Goal: Task Accomplishment & Management: Manage account settings

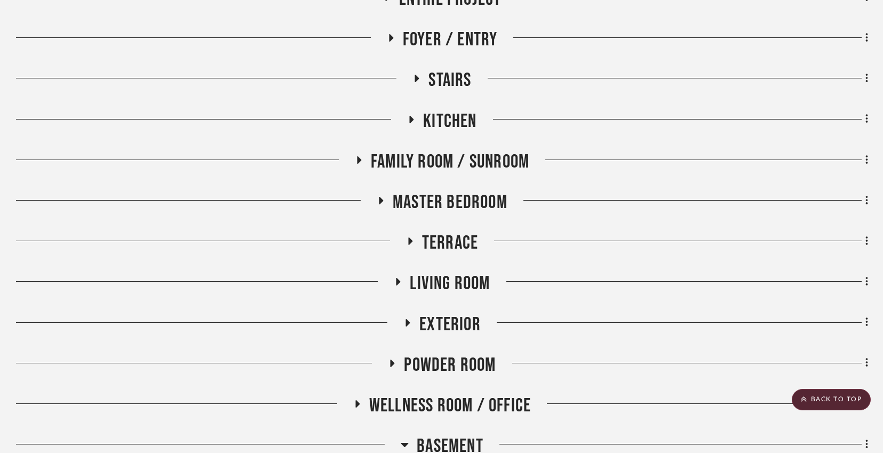
scroll to position [613, 0]
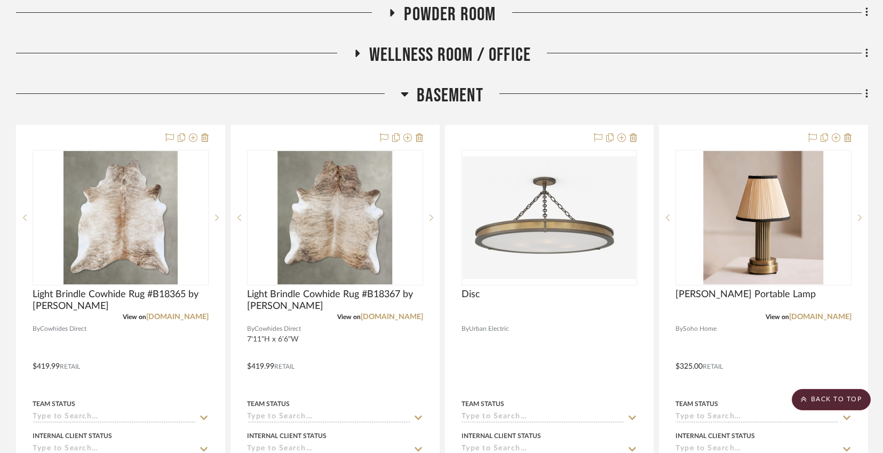
click at [404, 95] on icon at bounding box center [404, 94] width 7 height 4
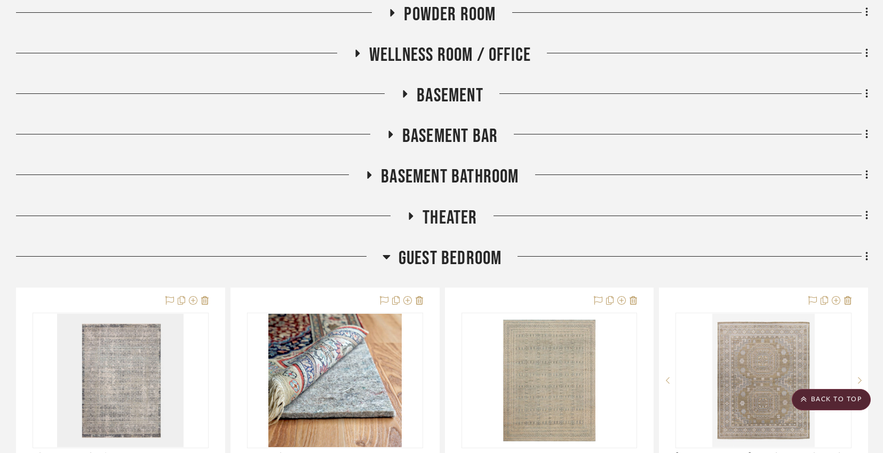
click at [412, 216] on icon at bounding box center [411, 215] width 4 height 7
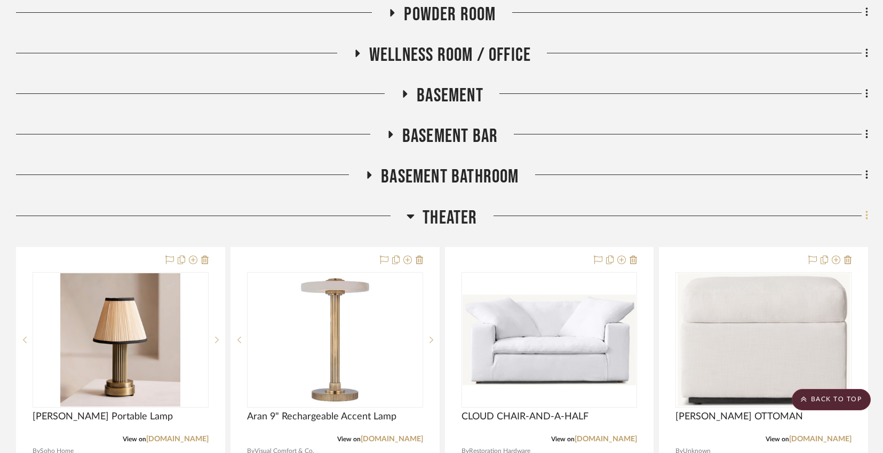
click at [865, 217] on icon at bounding box center [866, 215] width 2 height 9
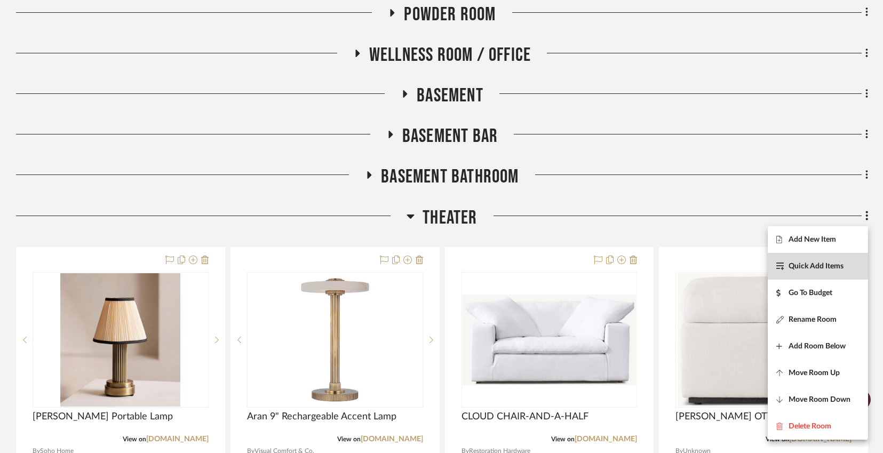
click at [805, 264] on span "Quick Add Items" at bounding box center [815, 265] width 55 height 9
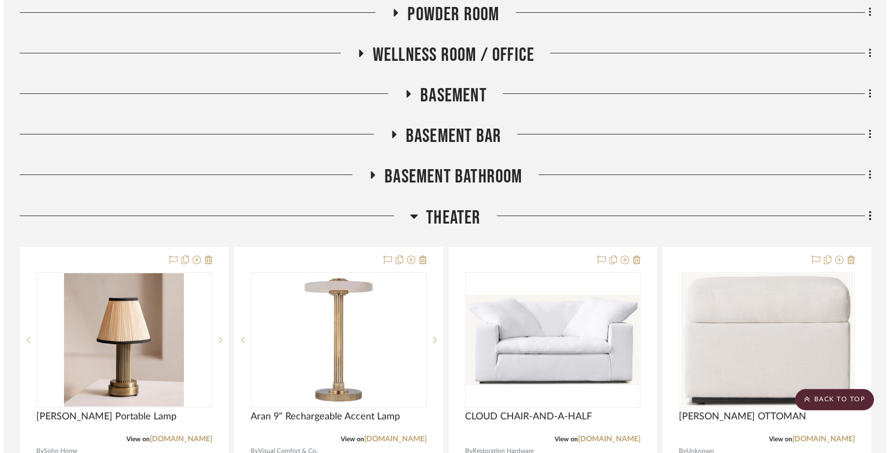
scroll to position [0, 0]
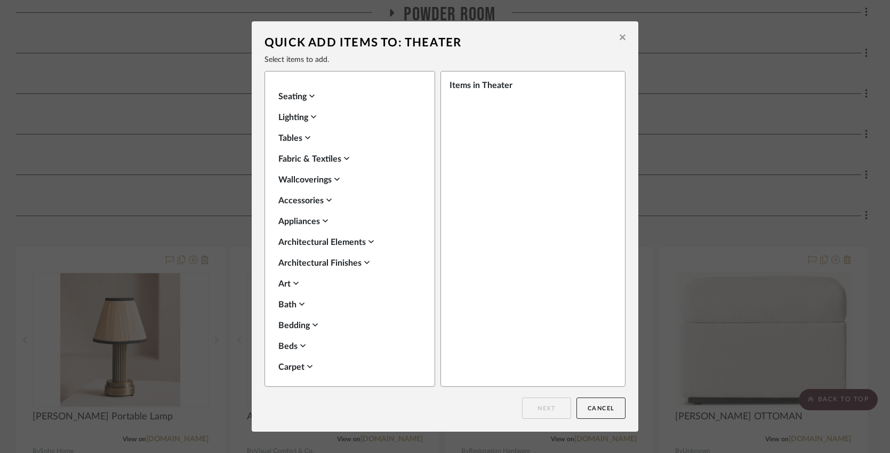
click at [309, 97] on icon at bounding box center [311, 96] width 5 height 9
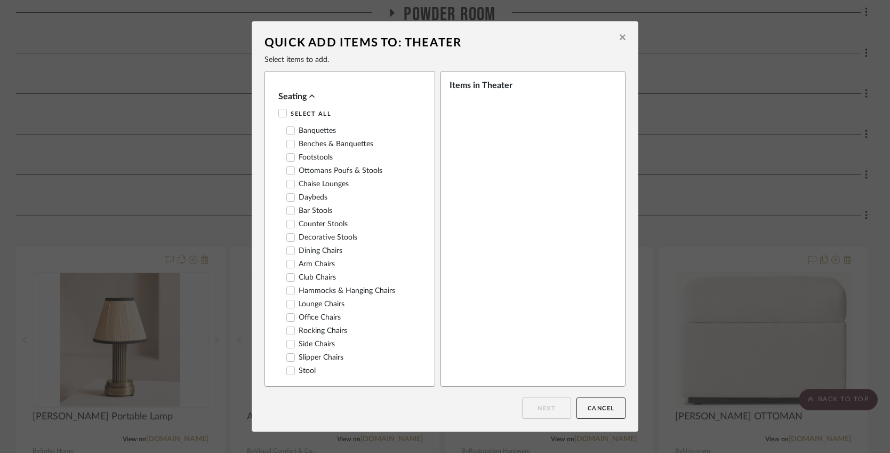
click at [290, 169] on icon at bounding box center [290, 170] width 7 height 7
click at [546, 404] on button "Next" at bounding box center [546, 407] width 49 height 21
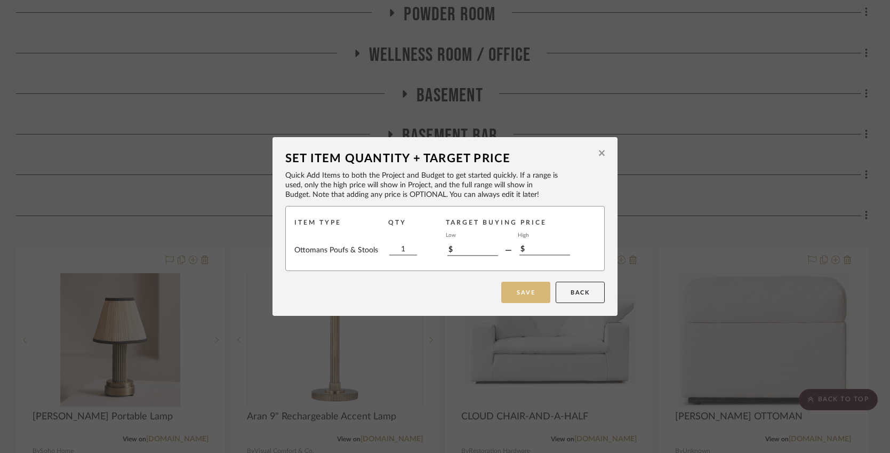
click at [519, 291] on button "Save" at bounding box center [525, 292] width 49 height 21
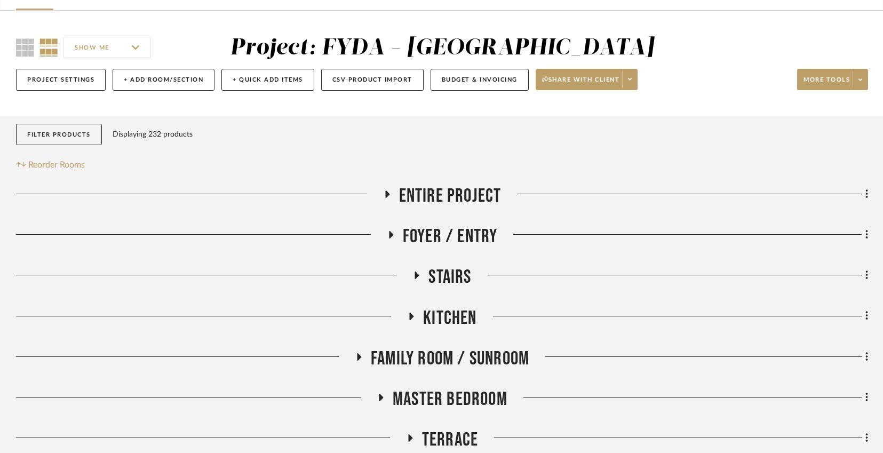
scroll to position [613, 0]
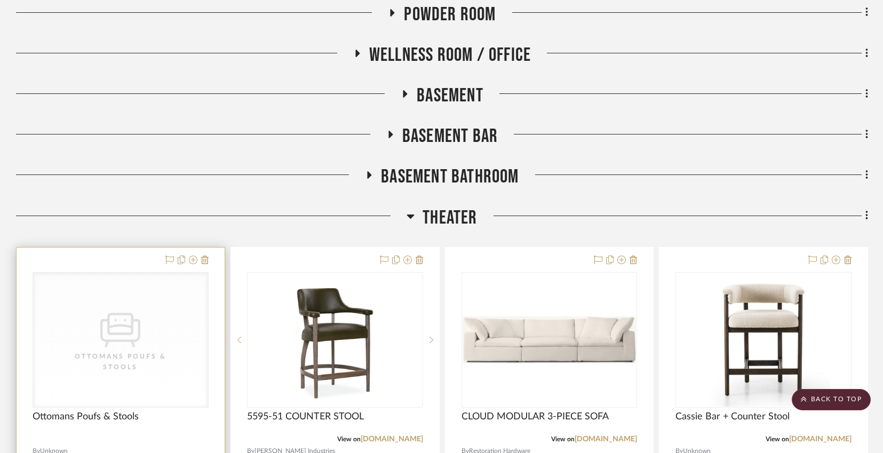
click at [143, 343] on div "CategoryIconSeating Created with Sketch. Ottomans Poufs & Stools" at bounding box center [120, 340] width 175 height 134
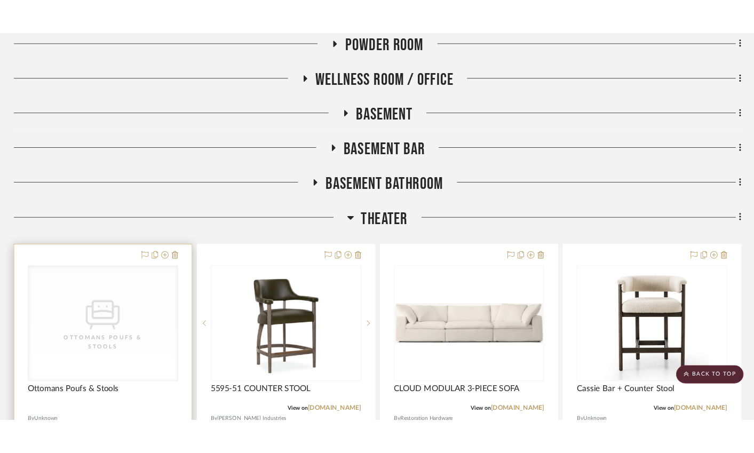
scroll to position [0, 0]
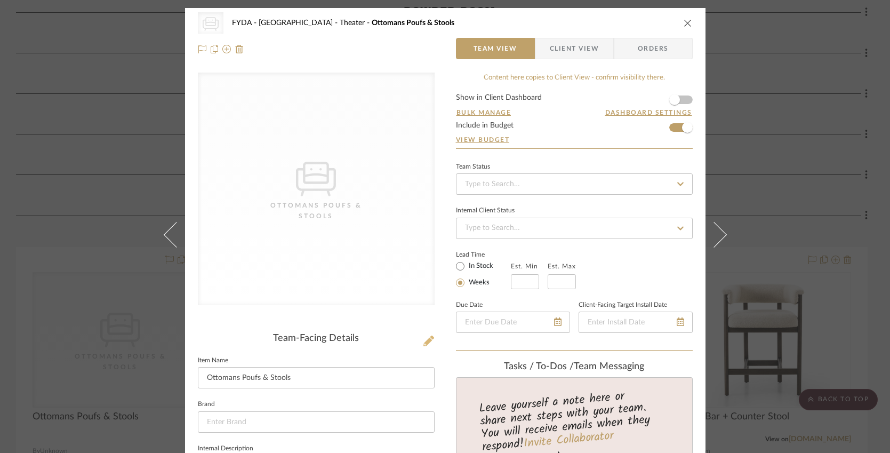
click at [424, 342] on icon at bounding box center [429, 341] width 11 height 11
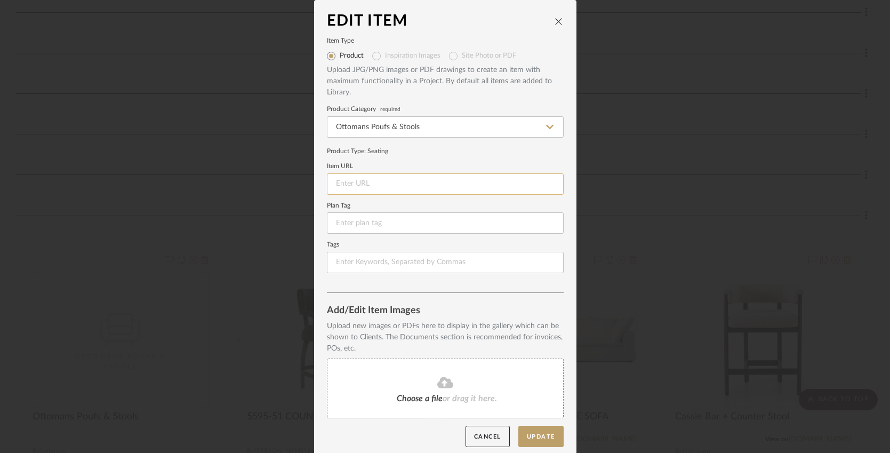
click at [358, 182] on input at bounding box center [445, 183] width 237 height 21
paste input "[URL][DOMAIN_NAME]"
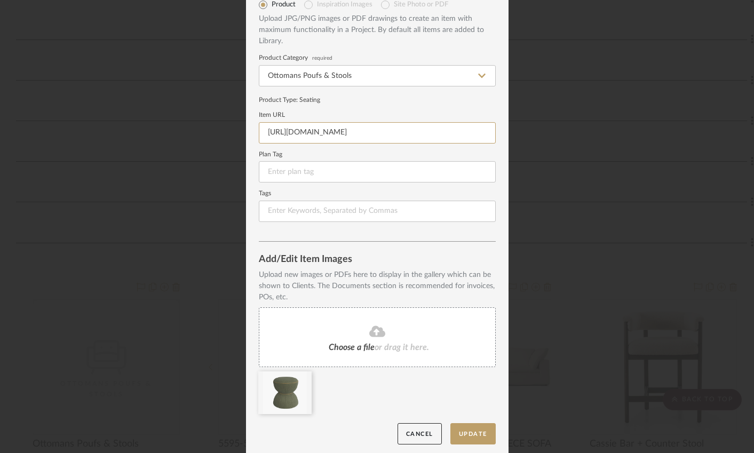
scroll to position [55, 0]
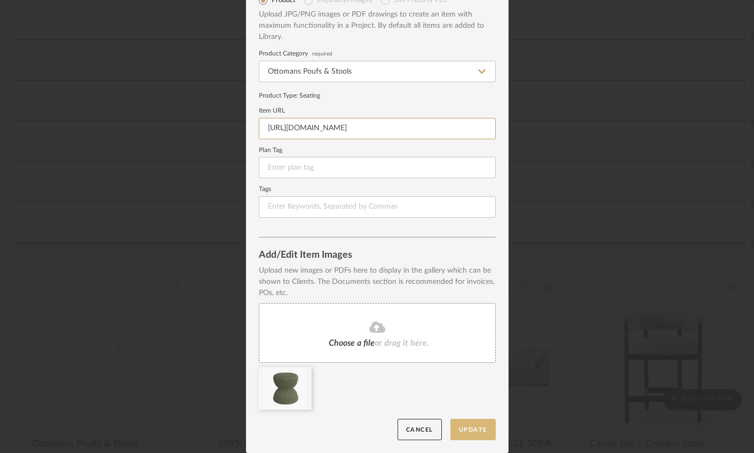
type input "[URL][DOMAIN_NAME]"
click at [473, 431] on button "Update" at bounding box center [472, 430] width 45 height 22
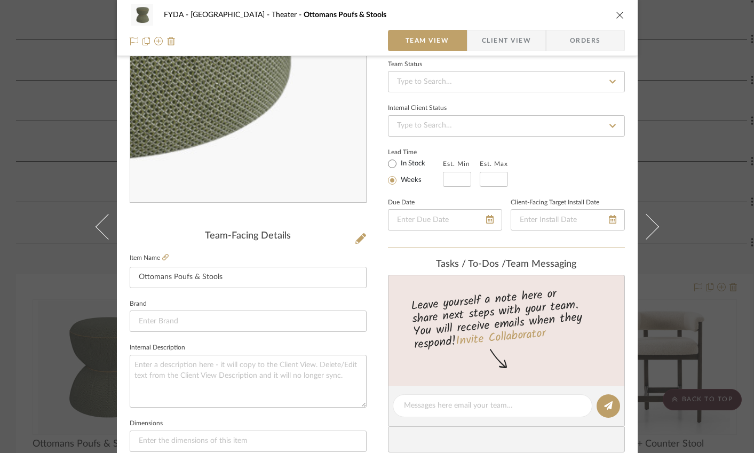
scroll to position [137, 0]
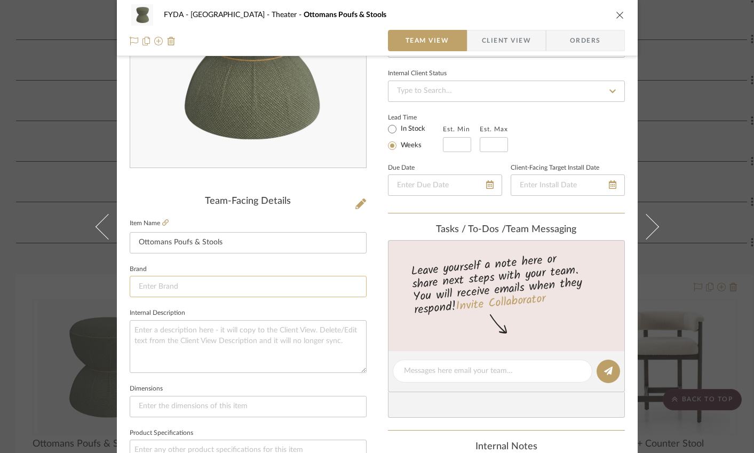
click at [194, 285] on input at bounding box center [248, 286] width 237 height 21
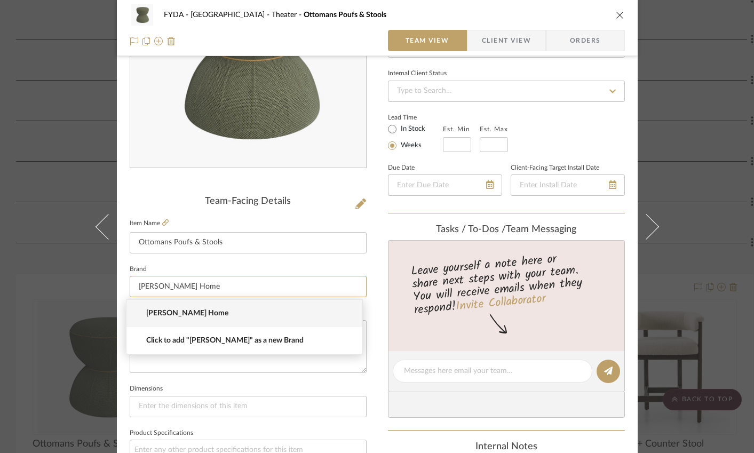
type input "[PERSON_NAME] Home"
click at [197, 308] on mat-option "[PERSON_NAME] Home" at bounding box center [244, 313] width 236 height 27
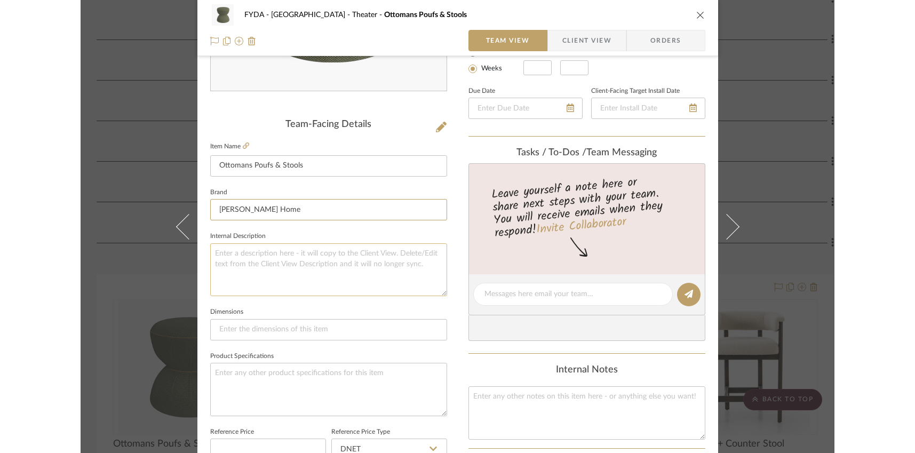
scroll to position [214, 0]
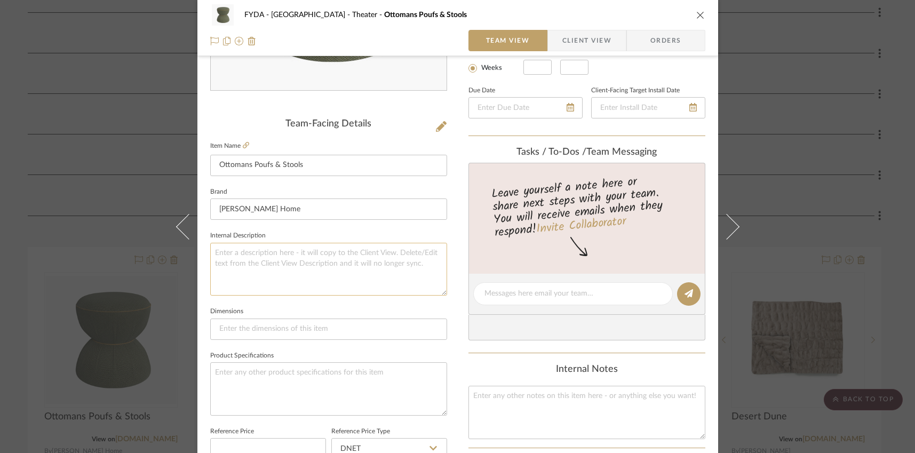
click at [240, 263] on textarea at bounding box center [328, 269] width 237 height 53
click at [245, 370] on textarea at bounding box center [328, 388] width 237 height 53
type textarea "[PERSON_NAME] forest, [PERSON_NAME] Gold Contrast trim"
click at [281, 371] on textarea "[PERSON_NAME] forest, [PERSON_NAME] Gold Contrast trim" at bounding box center [328, 388] width 237 height 53
drag, startPoint x: 282, startPoint y: 372, endPoint x: 261, endPoint y: 375, distance: 21.0
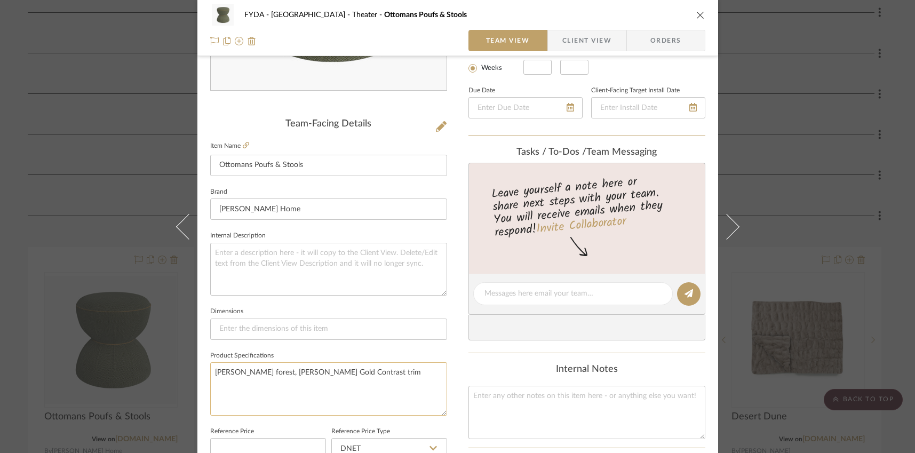
click at [261, 375] on textarea "[PERSON_NAME] forest, [PERSON_NAME] Gold Contrast trim" at bounding box center [328, 388] width 237 height 53
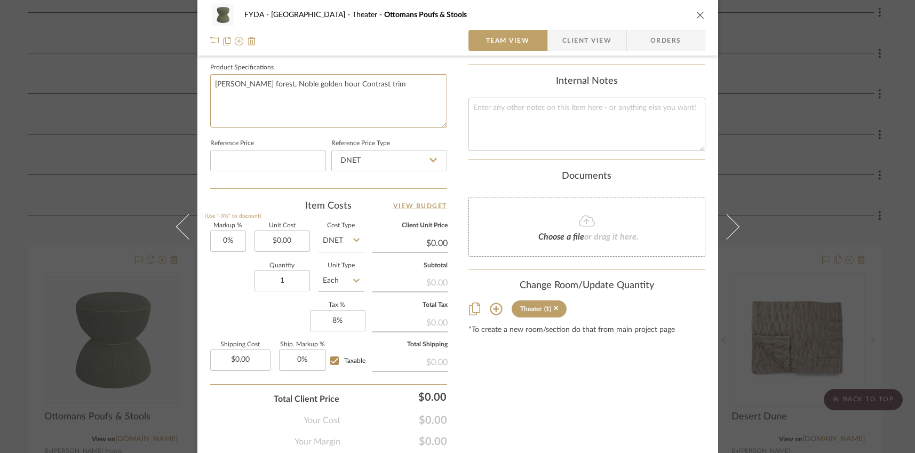
scroll to position [538, 0]
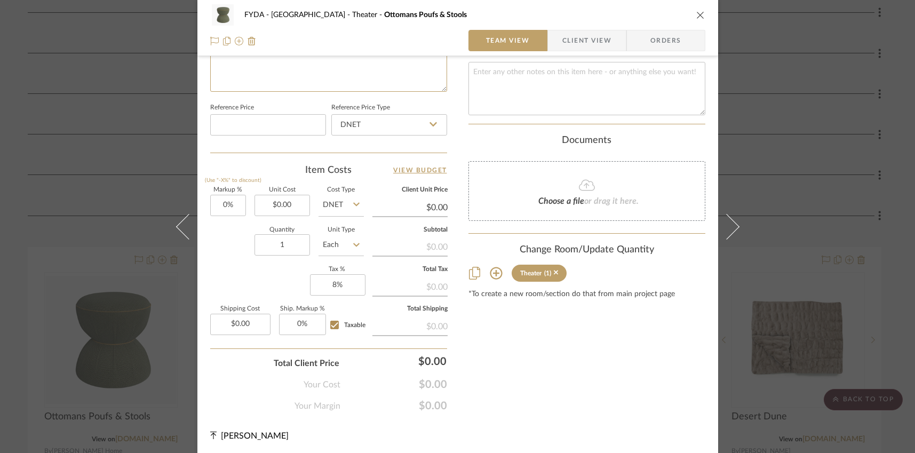
type textarea "[PERSON_NAME] forest, Noble golden hour Contrast trim"
click at [388, 120] on input "DNET" at bounding box center [389, 124] width 116 height 21
click at [368, 173] on div "Retail" at bounding box center [394, 177] width 132 height 27
type input "Retail"
drag, startPoint x: 290, startPoint y: 203, endPoint x: 274, endPoint y: 203, distance: 16.5
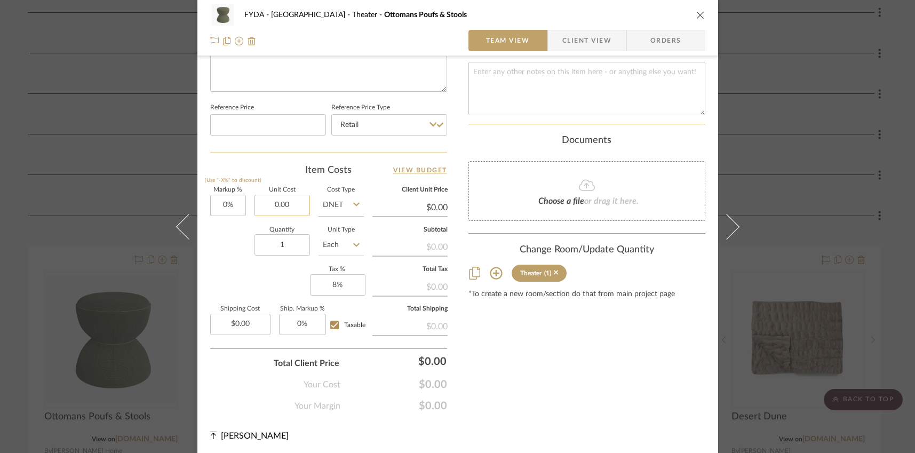
click at [274, 203] on input "0.00" at bounding box center [281, 205] width 55 height 21
drag, startPoint x: 290, startPoint y: 203, endPoint x: 261, endPoint y: 203, distance: 28.8
click at [261, 203] on input "0.00" at bounding box center [281, 205] width 55 height 21
type input "$850.00"
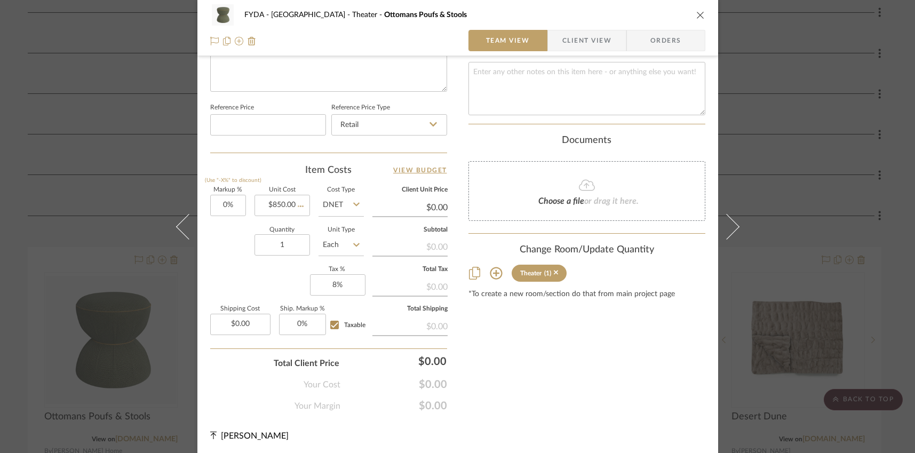
type input "$850.00"
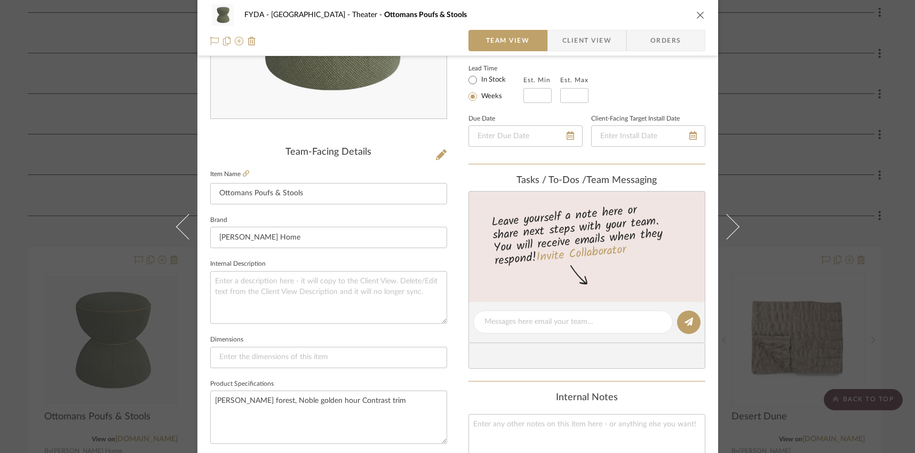
scroll to position [0, 0]
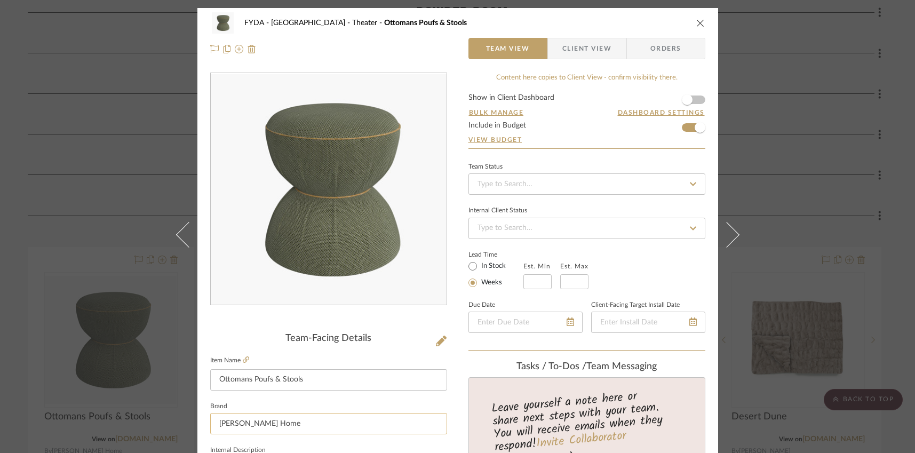
click at [336, 417] on input "[PERSON_NAME] Home" at bounding box center [328, 423] width 237 height 21
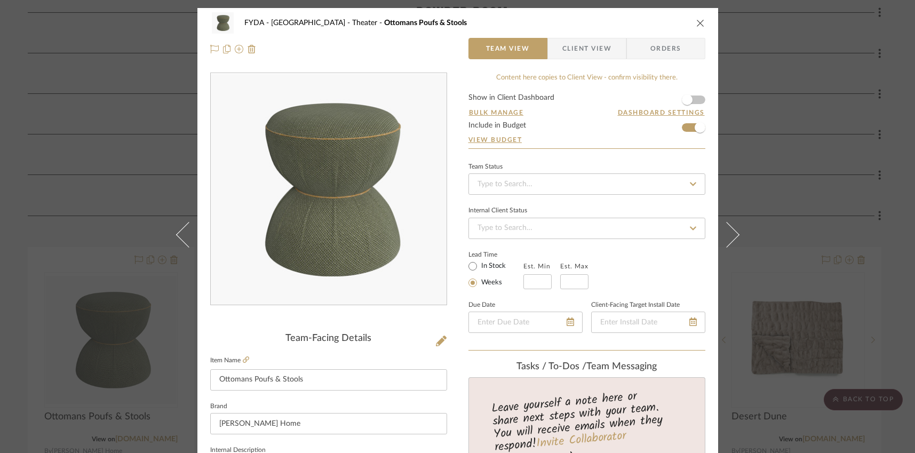
click at [699, 21] on icon "close" at bounding box center [700, 23] width 9 height 9
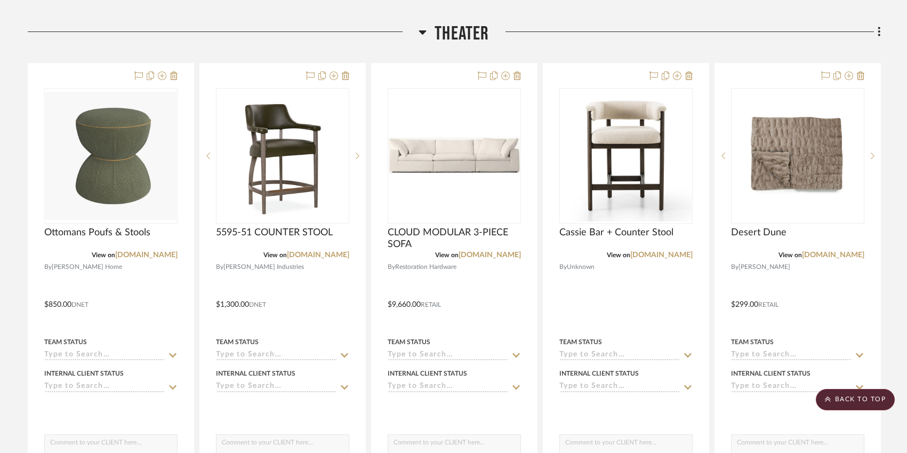
scroll to position [799, 0]
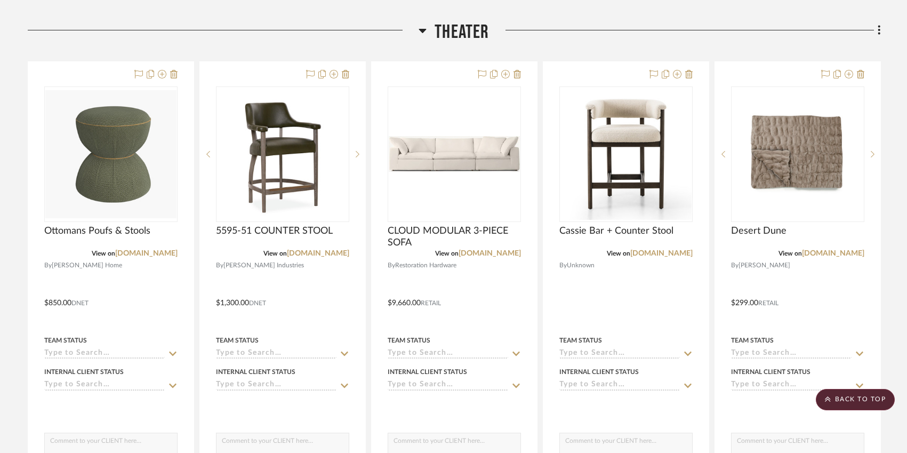
click at [423, 31] on icon at bounding box center [422, 31] width 7 height 4
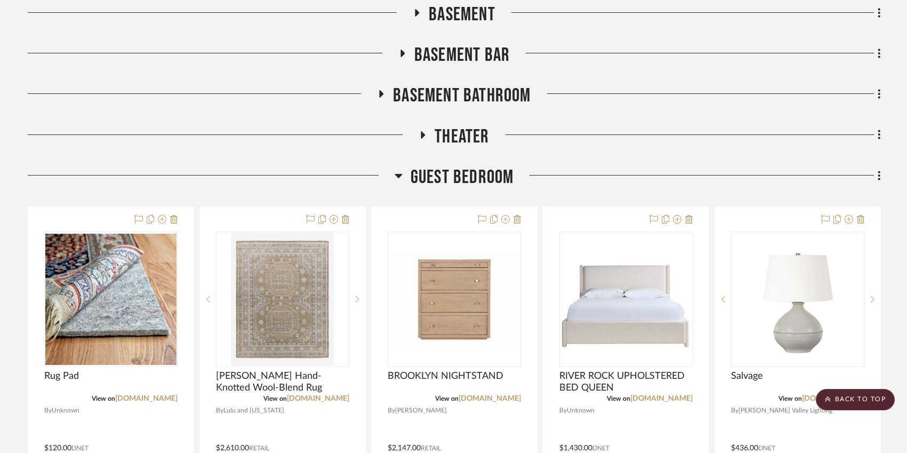
scroll to position [636, 0]
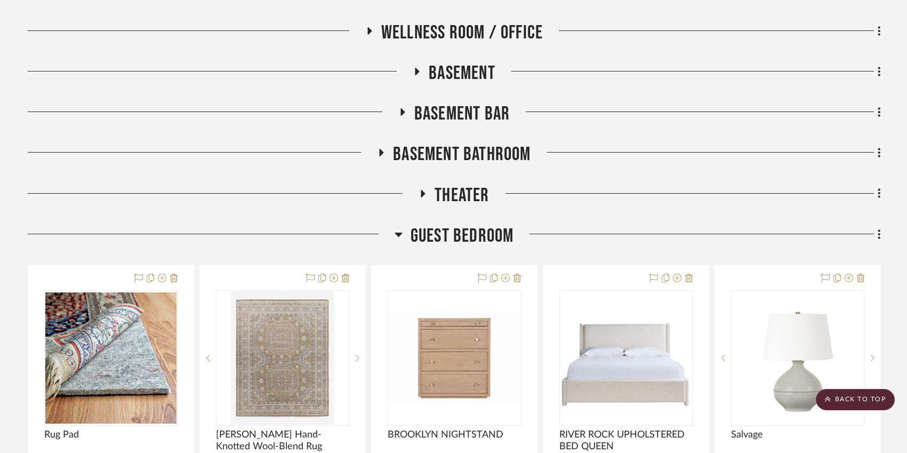
click at [420, 70] on icon at bounding box center [417, 72] width 13 height 8
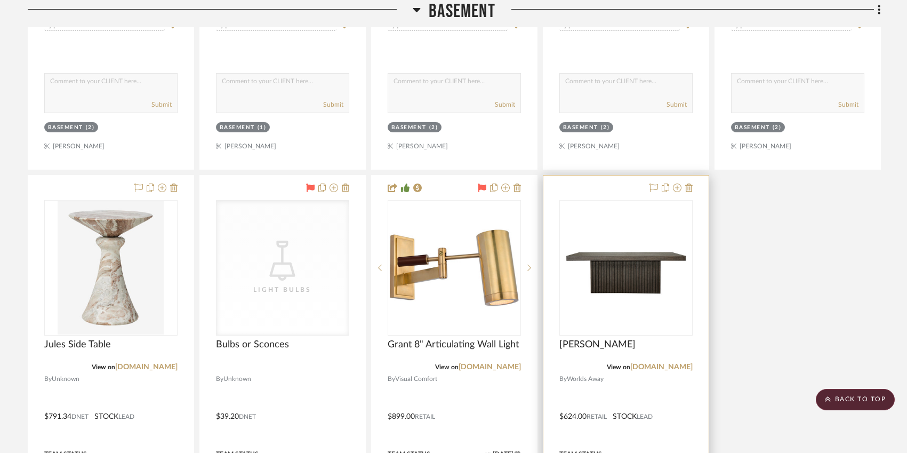
scroll to position [1571, 0]
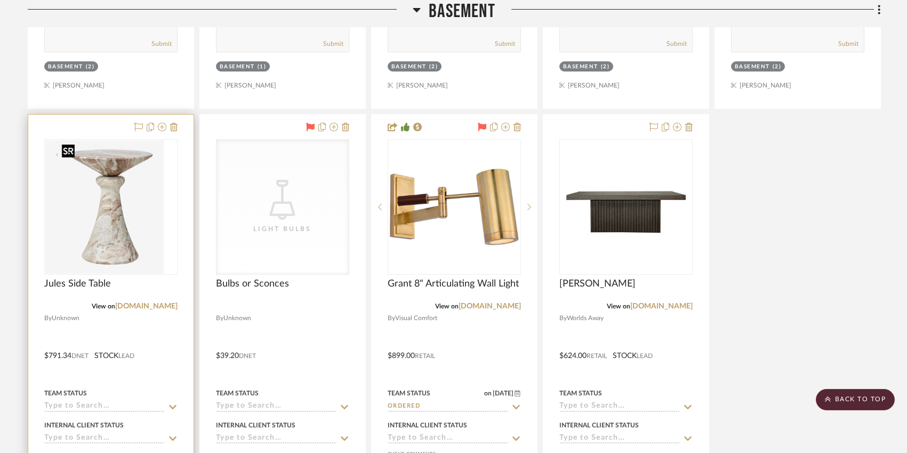
click at [110, 197] on img at bounding box center [111, 206] width 106 height 133
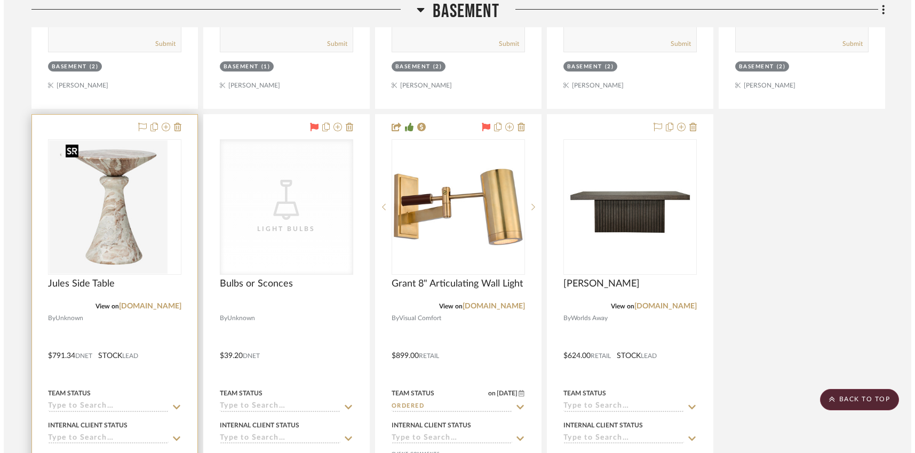
scroll to position [0, 0]
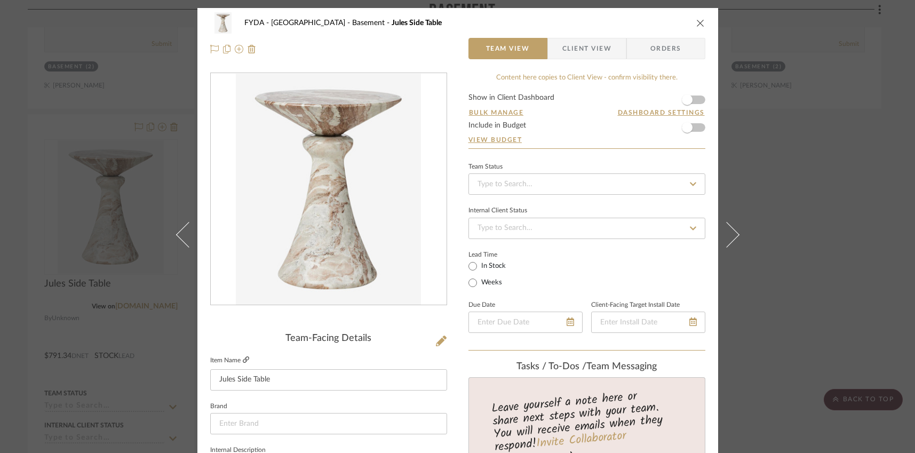
click at [243, 360] on icon at bounding box center [246, 359] width 6 height 6
click at [696, 22] on icon "close" at bounding box center [700, 23] width 9 height 9
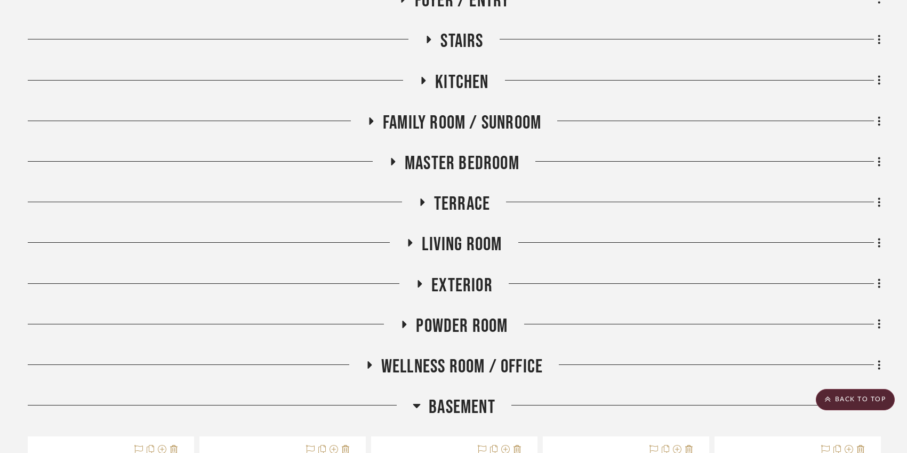
scroll to position [300, 0]
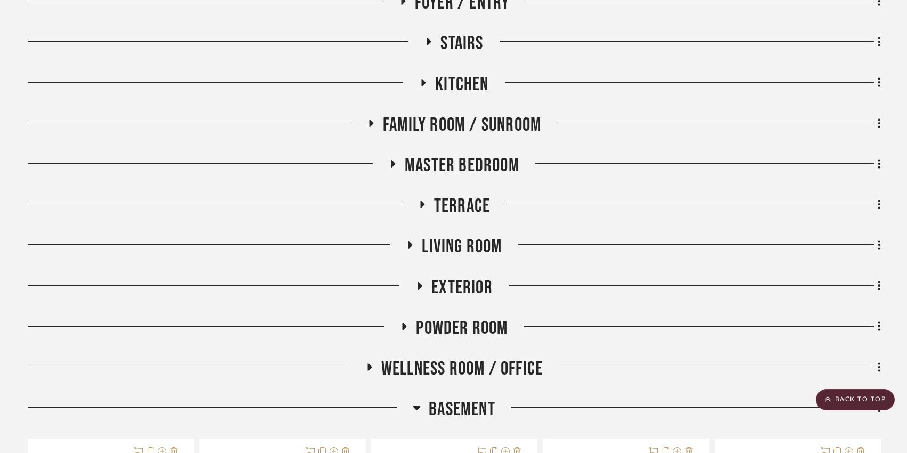
click at [410, 242] on icon at bounding box center [410, 245] width 13 height 8
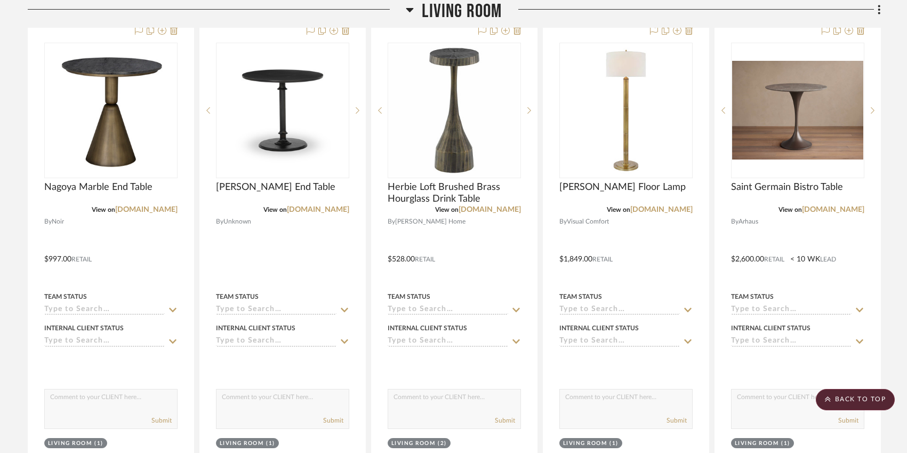
scroll to position [563, 0]
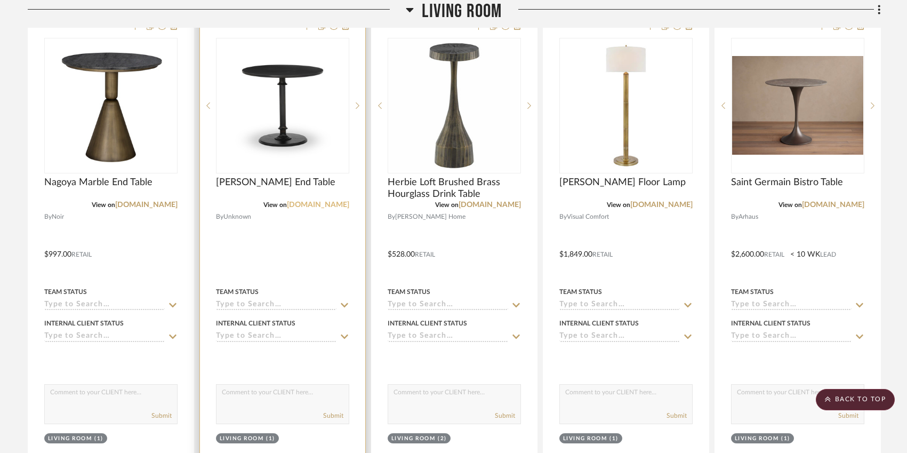
click at [319, 207] on link "[DOMAIN_NAME]" at bounding box center [318, 204] width 62 height 7
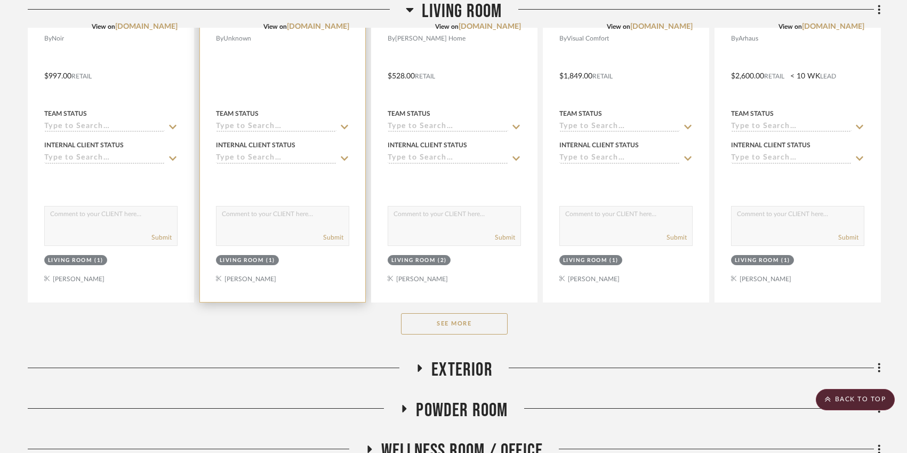
scroll to position [949, 0]
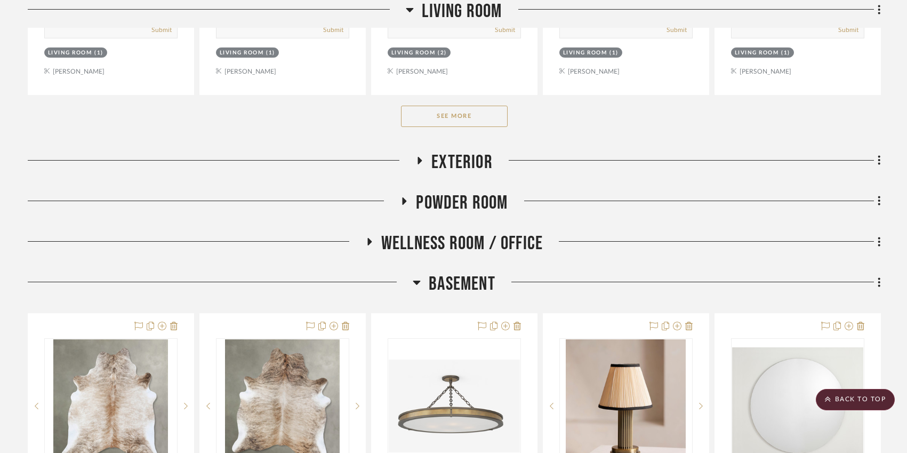
click at [456, 120] on button "See More" at bounding box center [454, 116] width 107 height 21
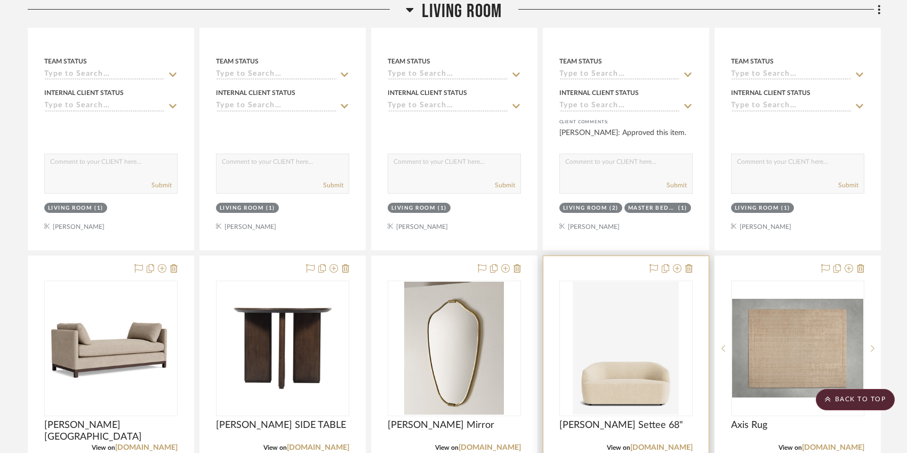
scroll to position [1903, 0]
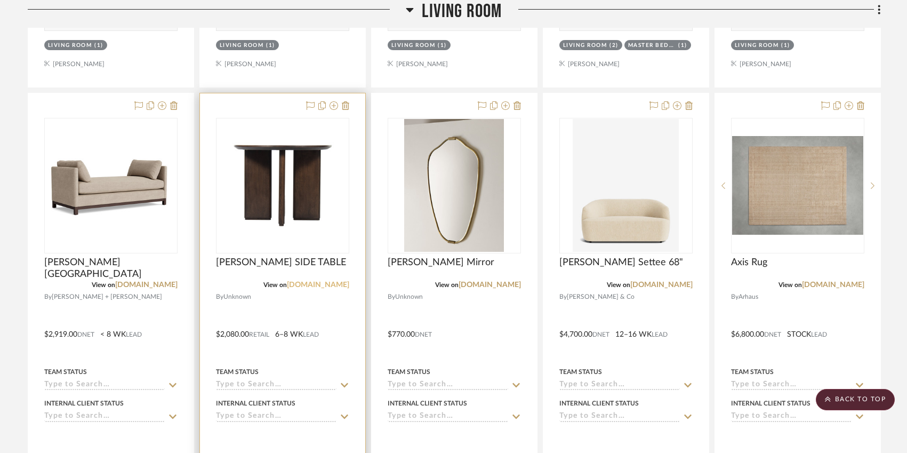
click at [315, 285] on link "[DOMAIN_NAME]" at bounding box center [318, 284] width 62 height 7
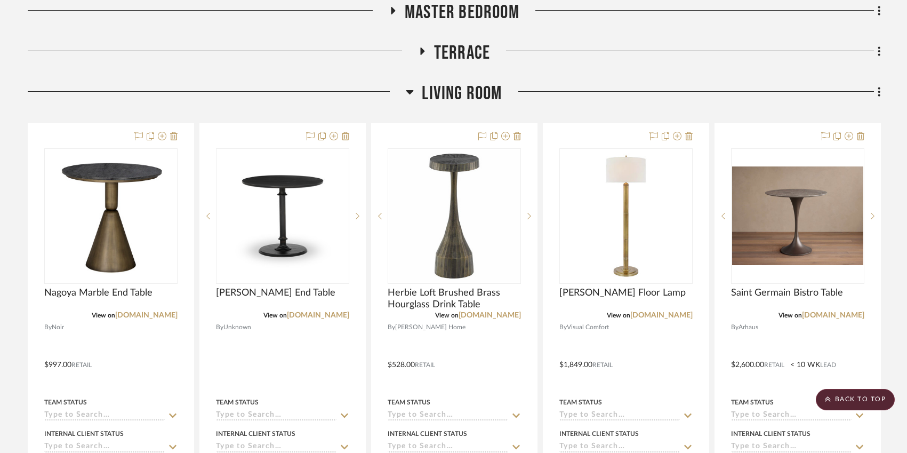
scroll to position [435, 0]
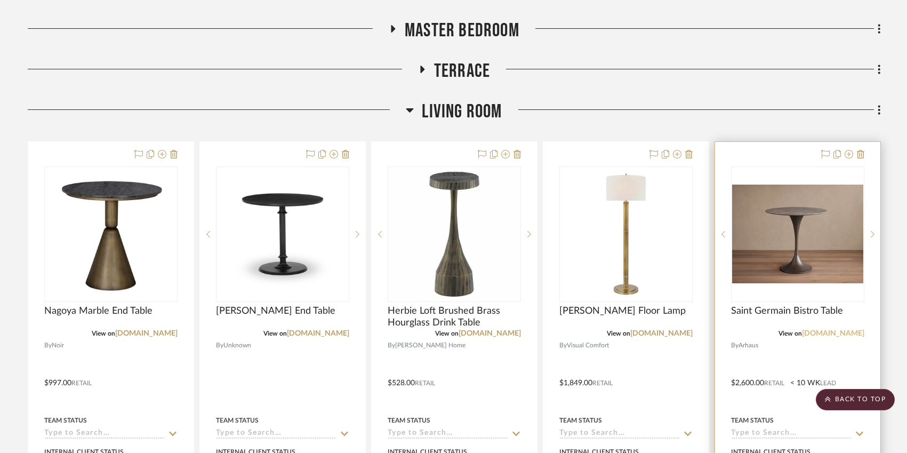
click at [834, 335] on link "[DOMAIN_NAME]" at bounding box center [833, 333] width 62 height 7
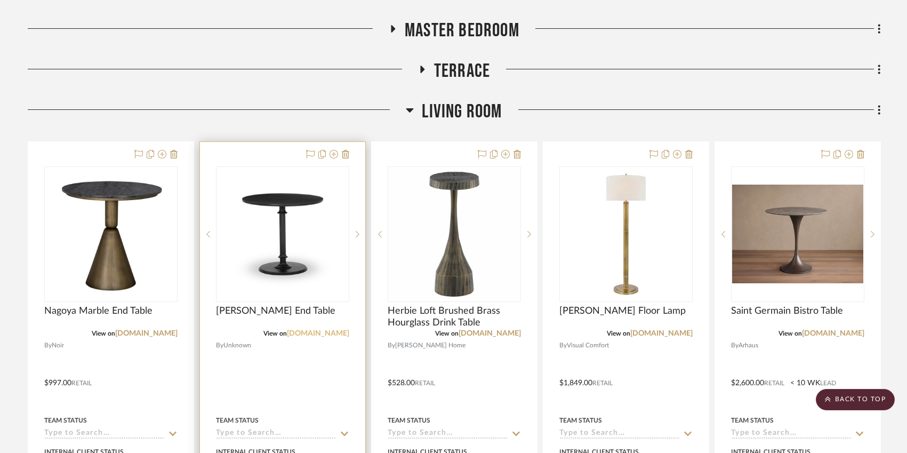
click at [315, 331] on link "[DOMAIN_NAME]" at bounding box center [318, 333] width 62 height 7
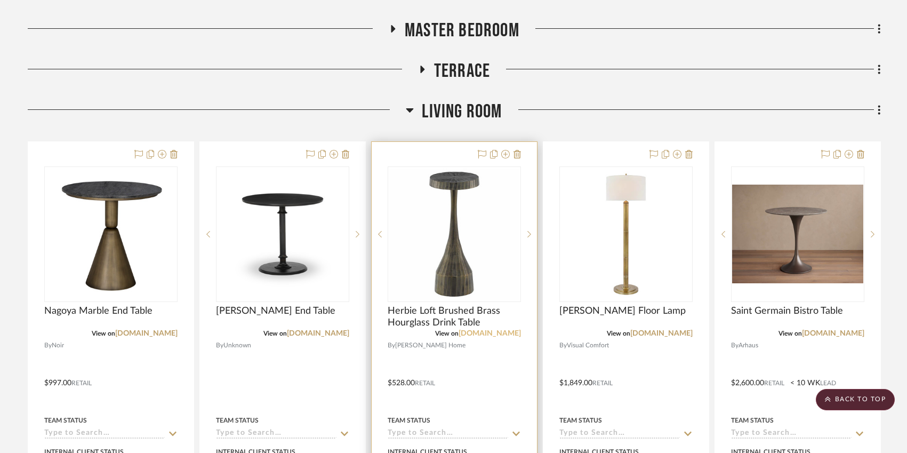
click at [479, 333] on link "[DOMAIN_NAME]" at bounding box center [490, 333] width 62 height 7
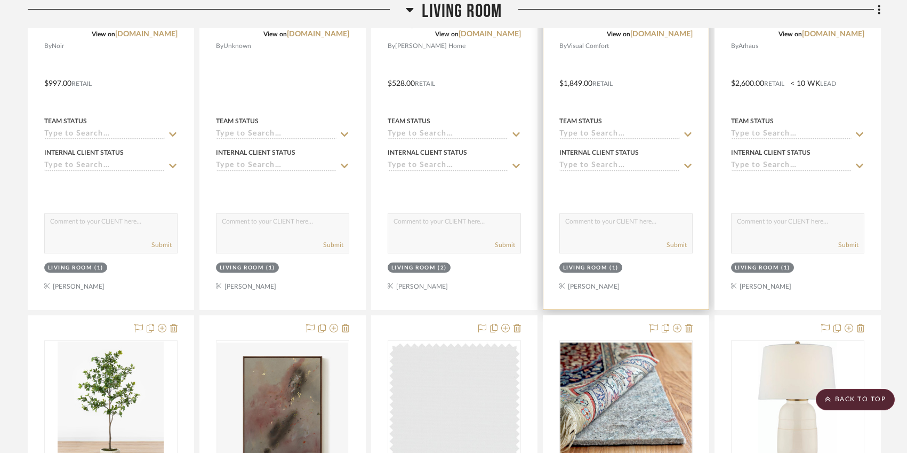
scroll to position [433, 0]
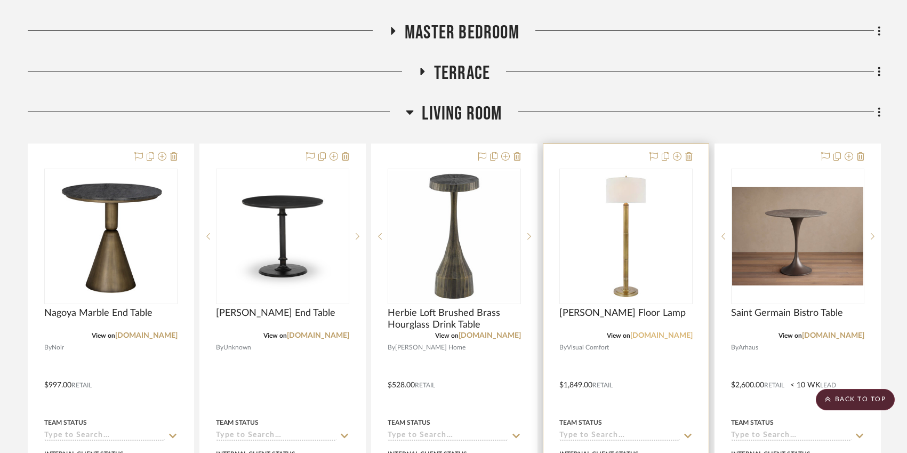
click at [650, 337] on link "[DOMAIN_NAME]" at bounding box center [662, 335] width 62 height 7
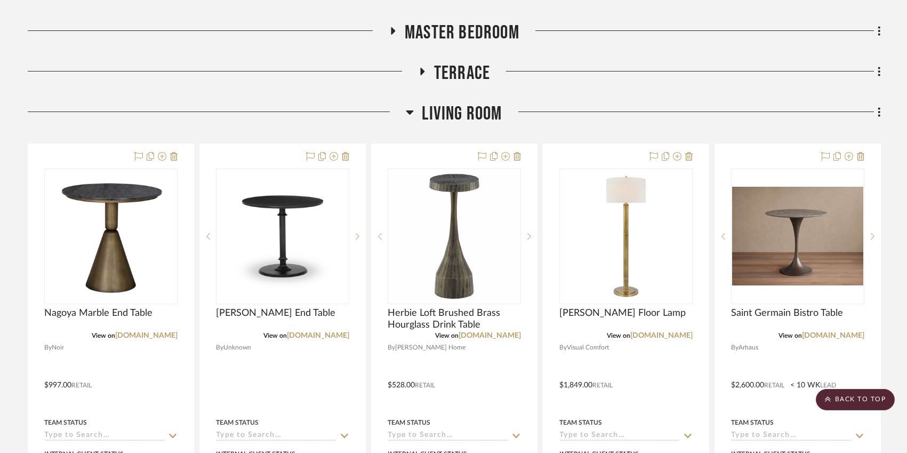
click at [410, 115] on icon at bounding box center [410, 112] width 8 height 13
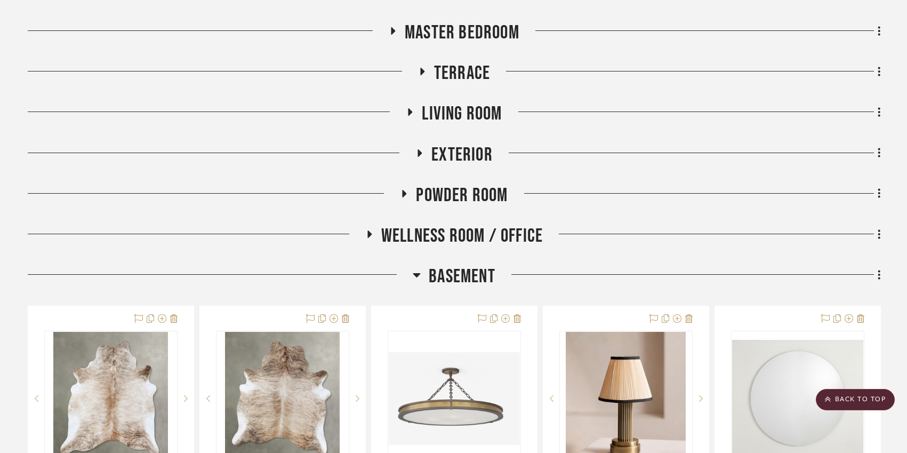
click at [424, 70] on icon at bounding box center [422, 72] width 13 height 8
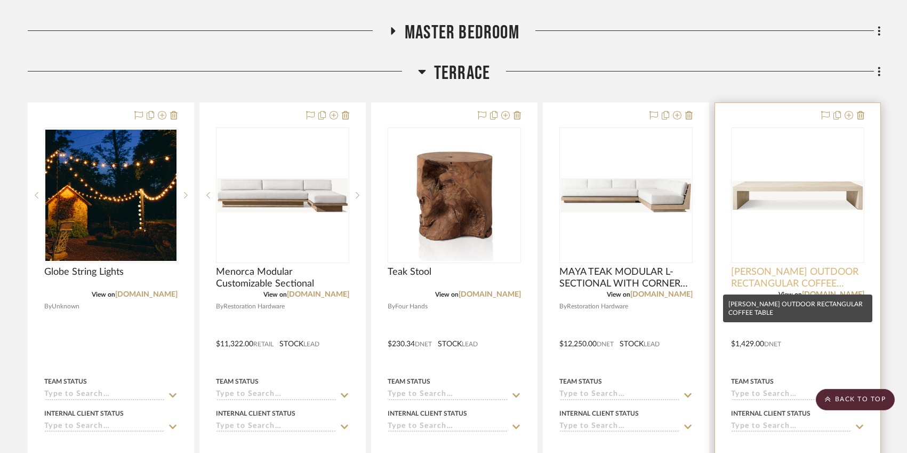
click at [811, 281] on span "[PERSON_NAME] OUTDOOR RECTANGULAR COFFEE TABLE" at bounding box center [797, 277] width 133 height 23
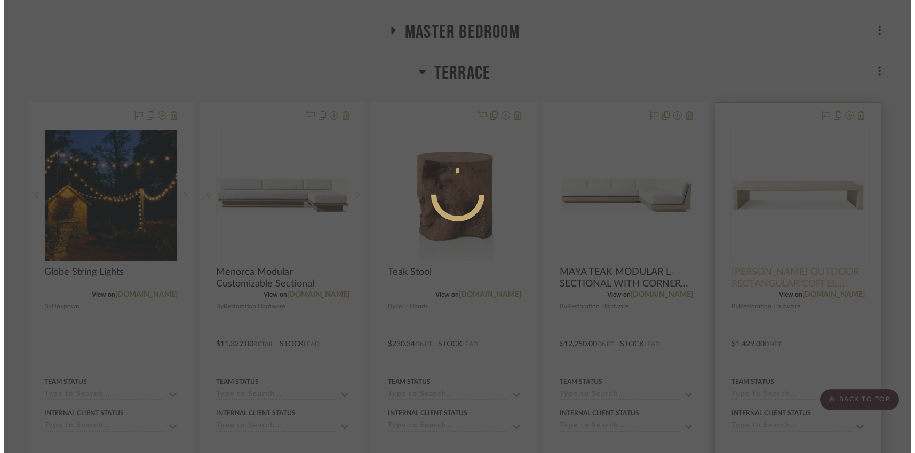
scroll to position [0, 0]
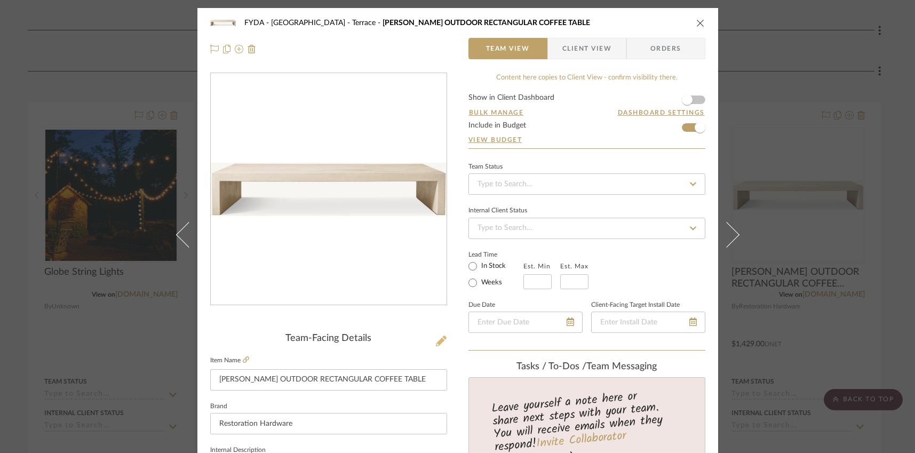
click at [436, 341] on icon at bounding box center [441, 341] width 11 height 11
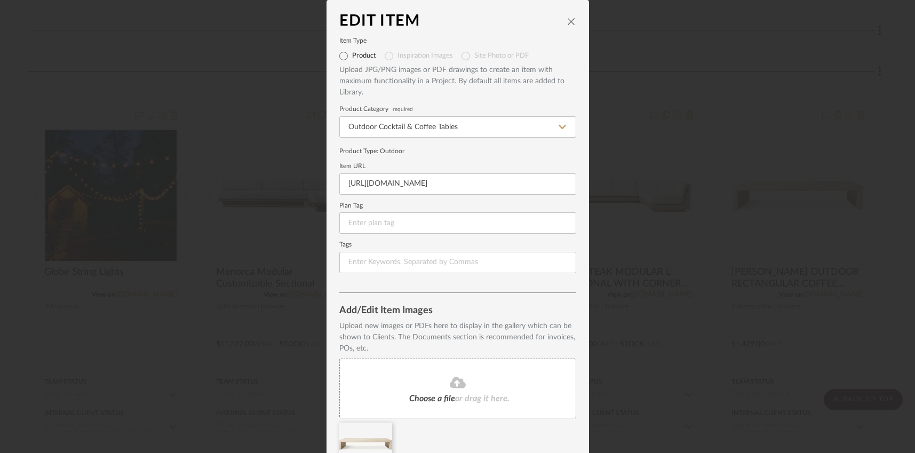
click at [567, 21] on icon "close" at bounding box center [571, 21] width 9 height 9
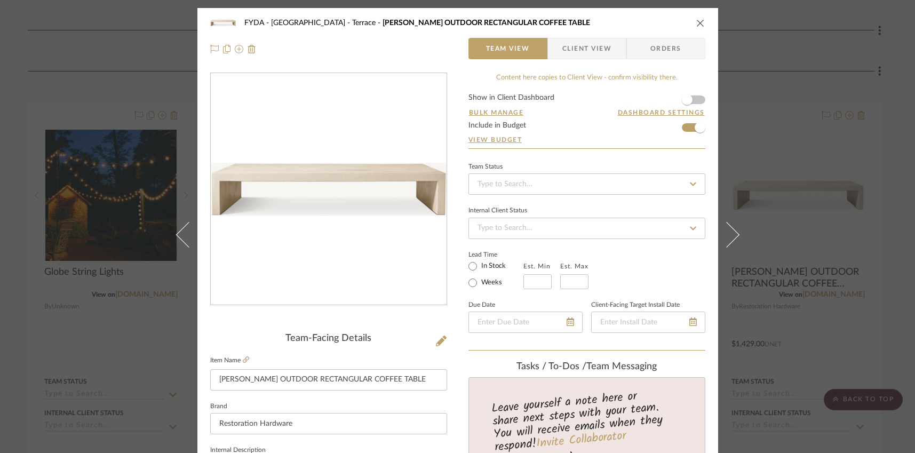
click at [698, 23] on icon "close" at bounding box center [700, 23] width 9 height 9
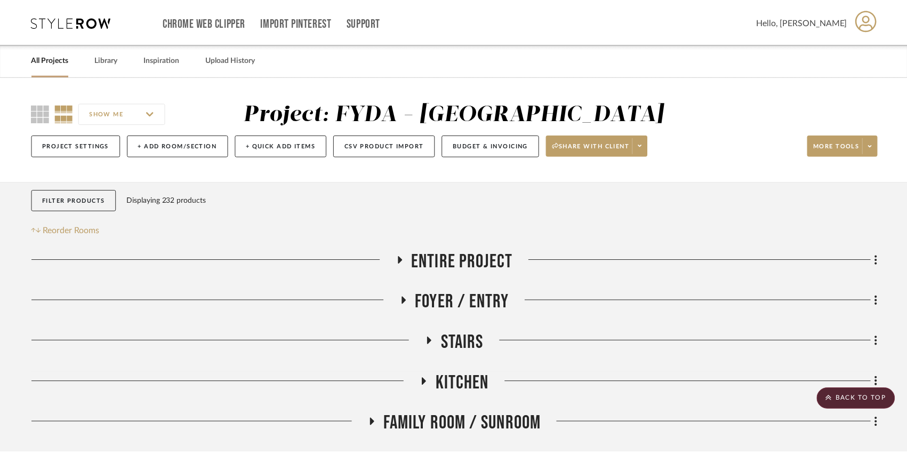
scroll to position [433, 0]
